Goal: Find specific page/section: Find specific page/section

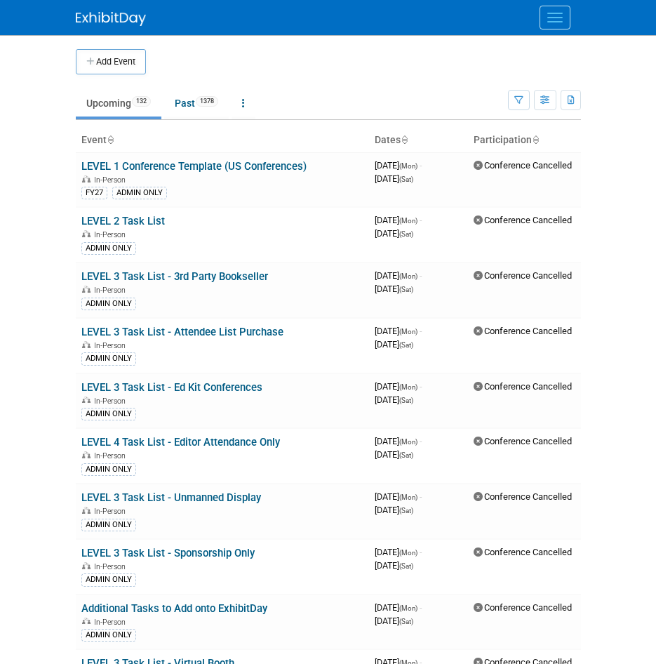
click at [557, 24] on button "Menu" at bounding box center [555, 18] width 31 height 24
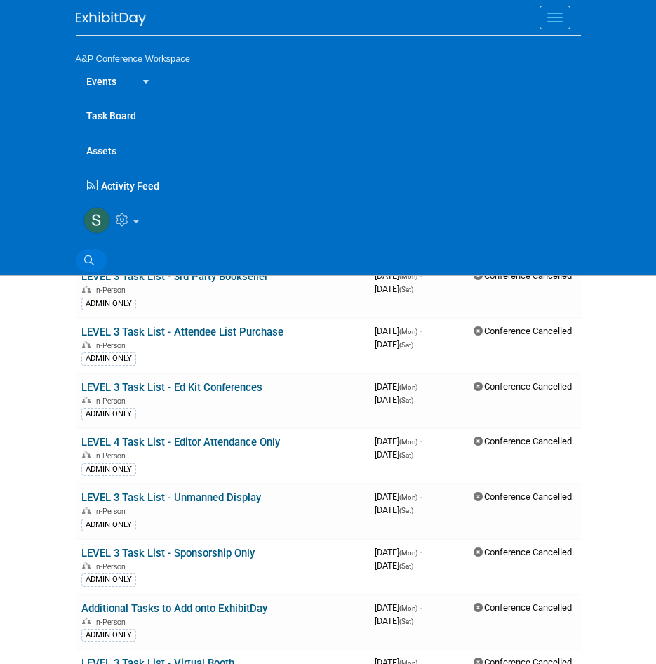
click at [93, 260] on icon at bounding box center [89, 261] width 10 height 10
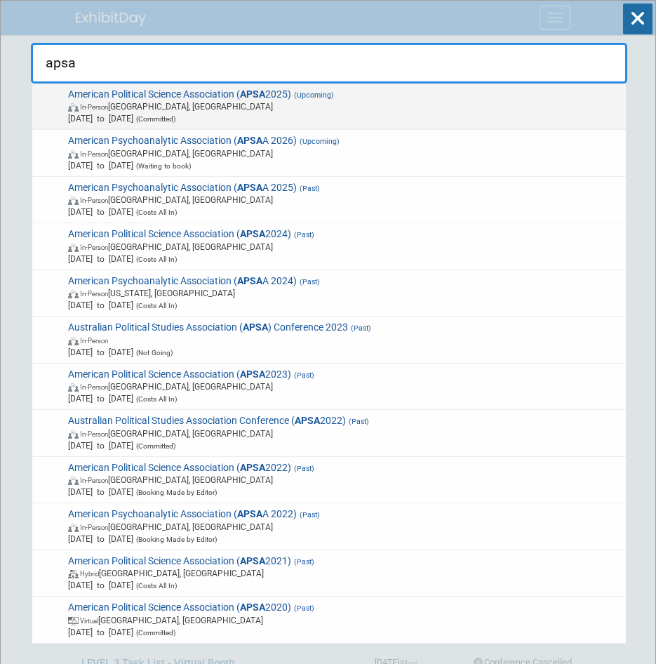
type input "apsa"
click at [213, 108] on span "In-Person [GEOGRAPHIC_DATA], [GEOGRAPHIC_DATA]" at bounding box center [344, 106] width 553 height 12
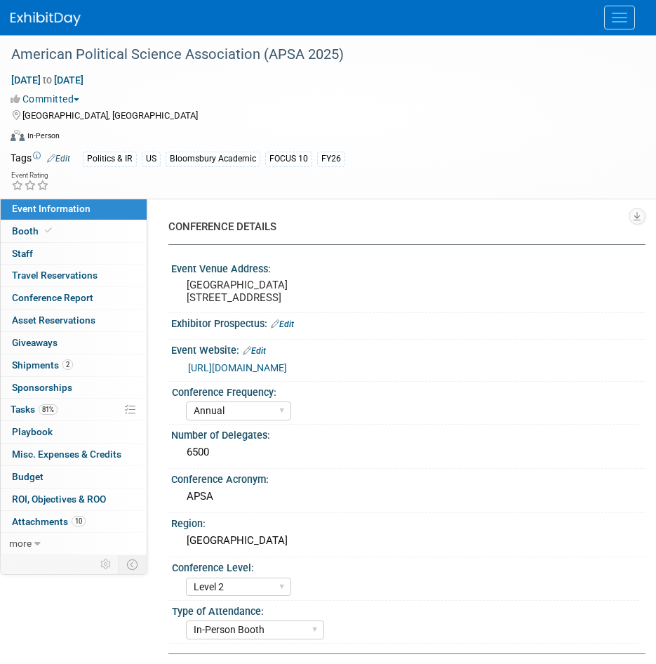
select select "Annual"
select select "Level 2"
select select "In-Person Booth"
select select "Politics & International Relations"
select select "Bloomsbury Academic"
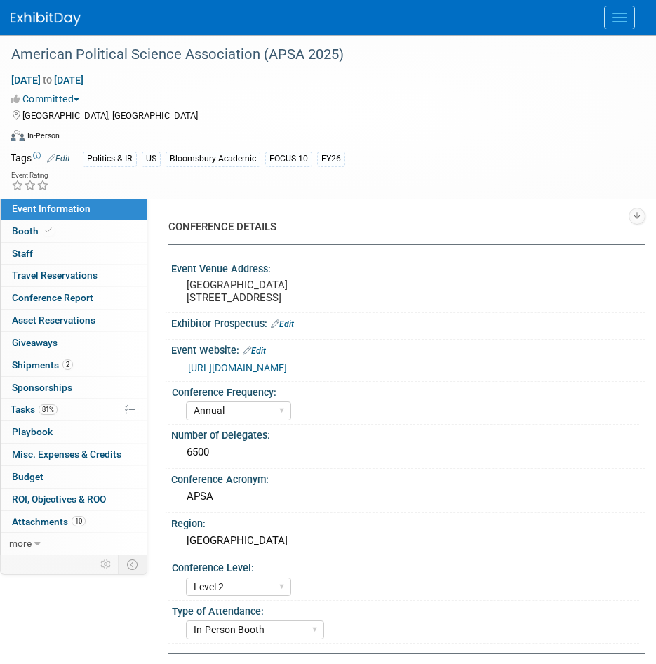
select select "Amanda Oney"
select select "Ami Reitmeier"
select select "Networking/Commissioning"
click at [64, 410] on link "81% Tasks 81%" at bounding box center [74, 410] width 146 height 22
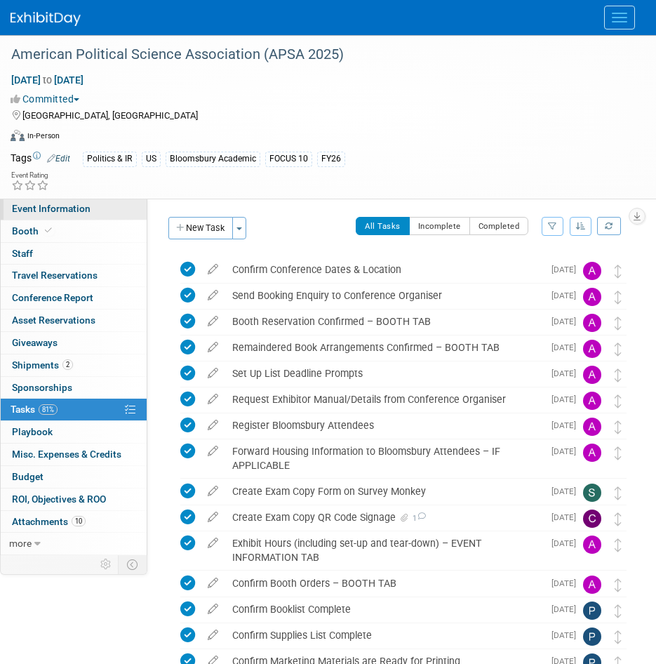
click at [25, 201] on link "Event Information" at bounding box center [74, 209] width 146 height 22
select select "Annual"
select select "Level 2"
select select "In-Person Booth"
select select "Politics & International Relations"
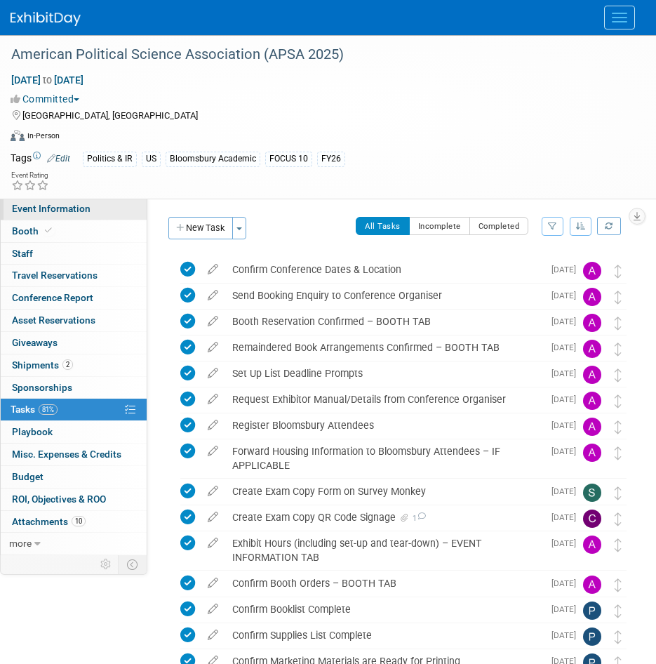
select select "Bloomsbury Academic"
select select "Amanda Oney"
select select "Ami Reitmeier"
select select "Networking/Commissioning"
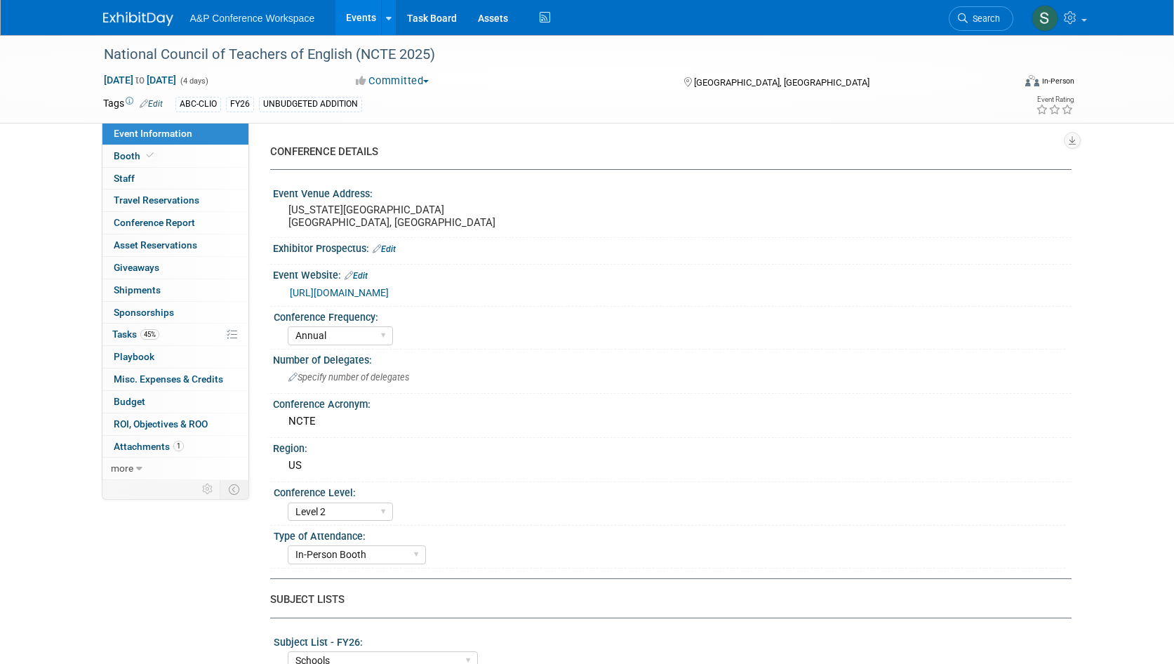
select select "Annual"
select select "Level 2"
select select "In-Person Booth"
select select "Schools"
select select "Bloomsbury Digital Resources"
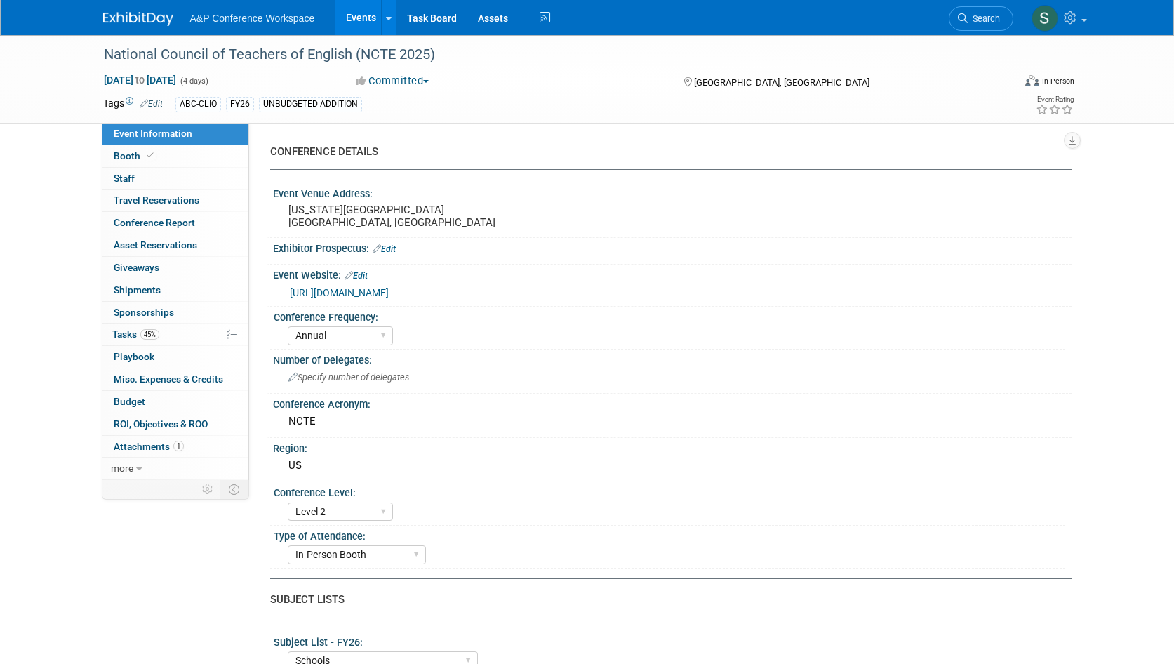
select select "Amanda Oney"
select select "Veronica Dove"
select select "Rosalie Love"
select select "Brand/Subject Presence​"
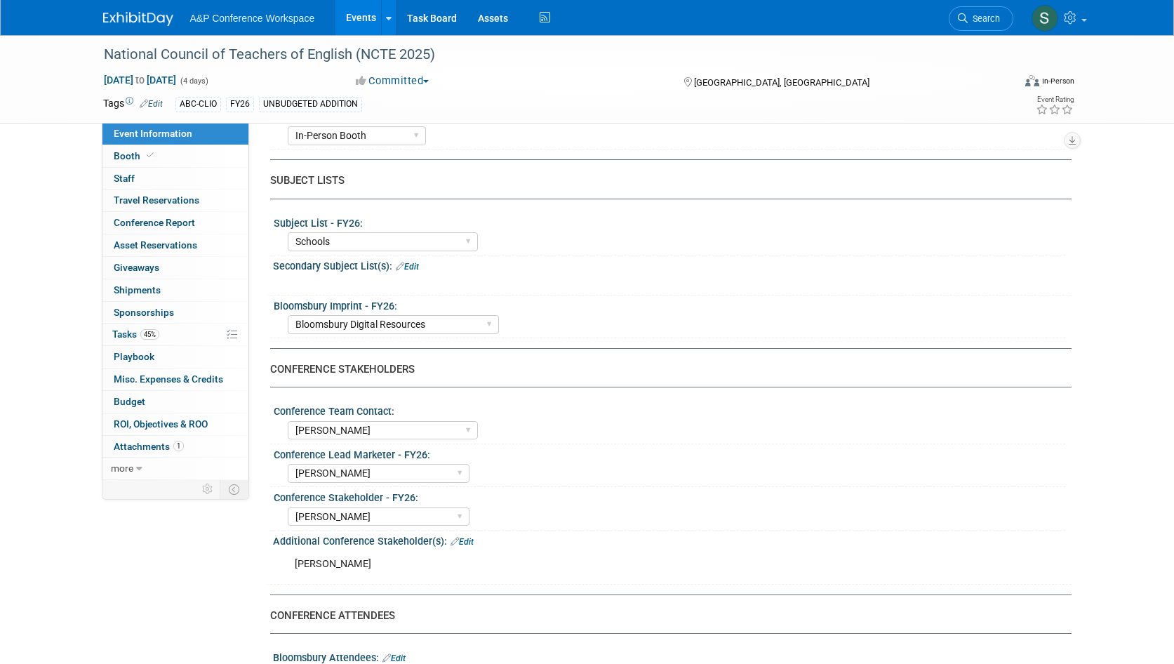
scroll to position [420, 0]
click at [177, 334] on link "45% Tasks 45%" at bounding box center [175, 335] width 146 height 22
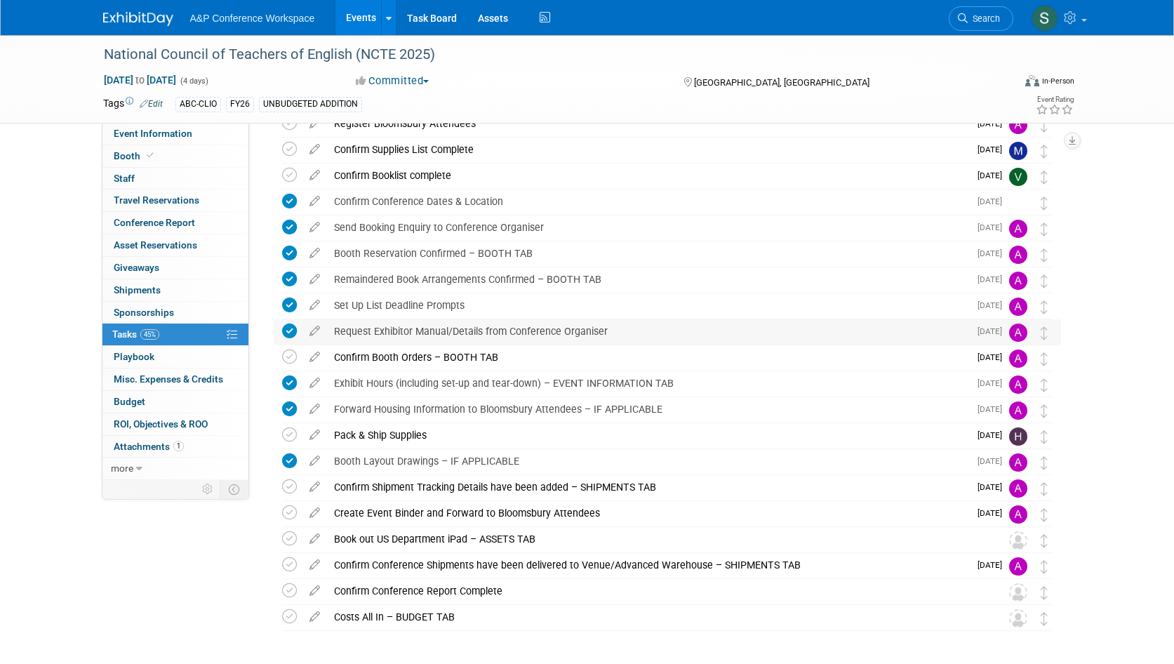
scroll to position [0, 0]
